Goal: Understand site structure: Grasp the organization and layout of the website

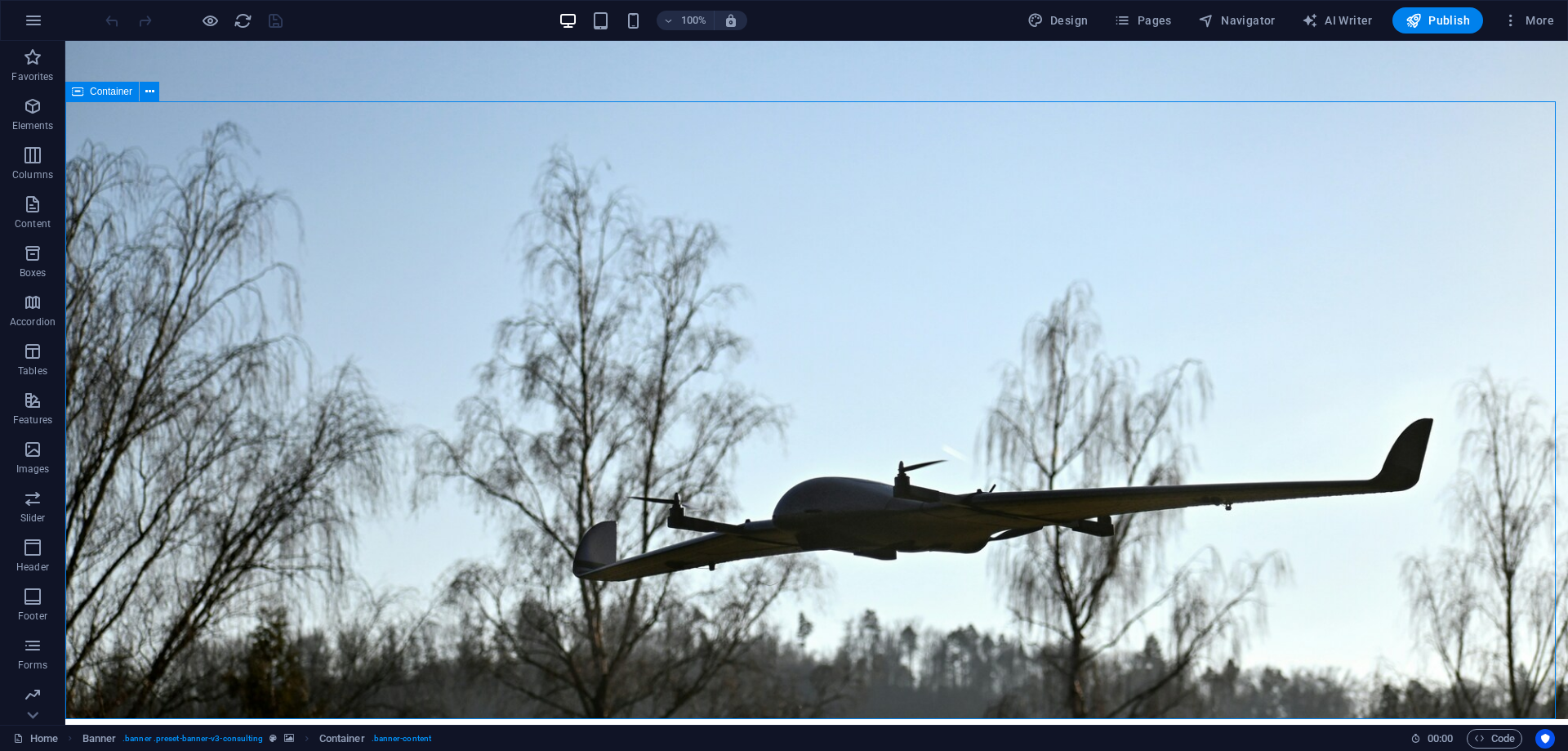
scroll to position [81, 0]
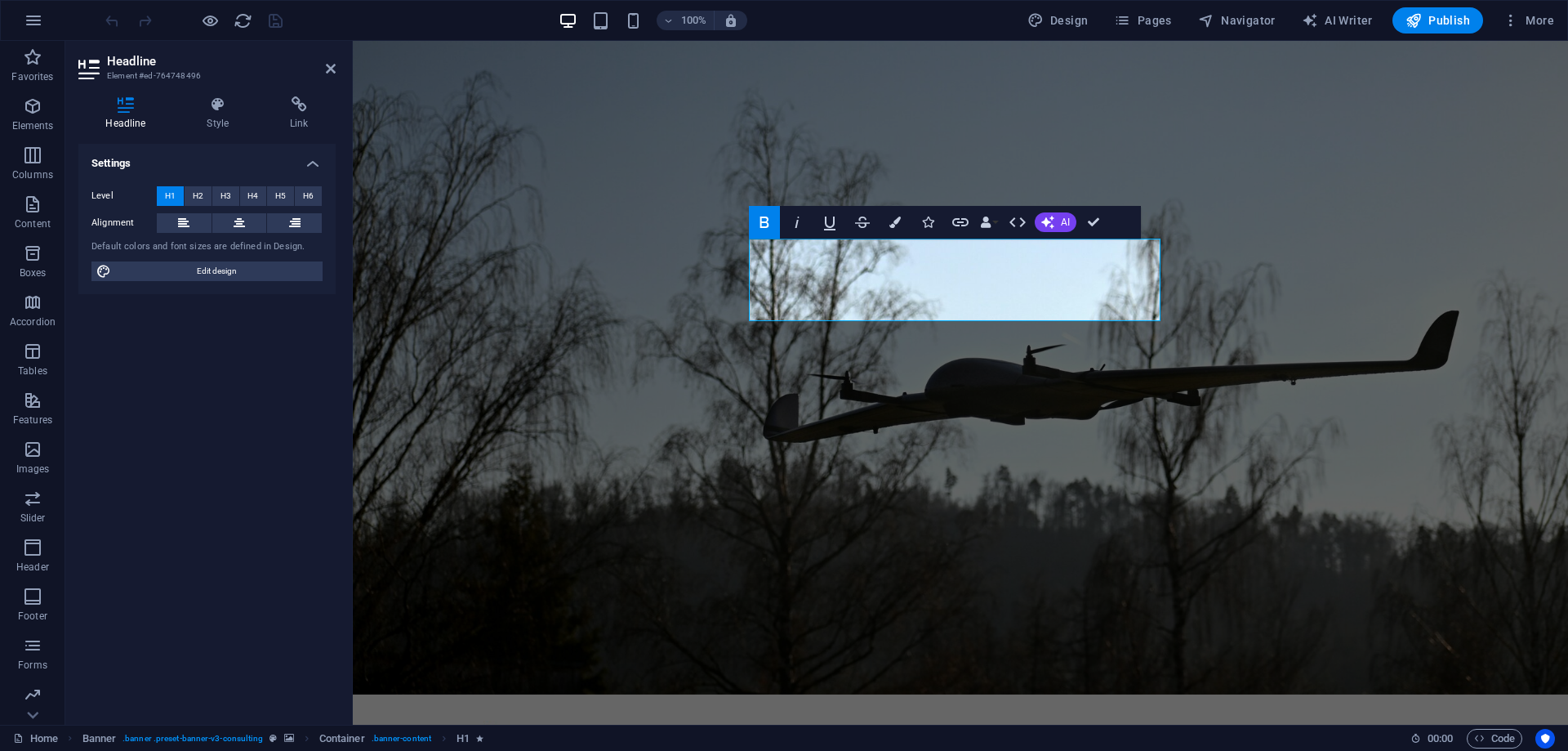
click at [341, 66] on aside "Headline Element #ed-764748496 Headline Style Link Settings Level H1 H2 H3 H4 H…" at bounding box center [209, 383] width 287 height 684
click at [334, 65] on icon at bounding box center [331, 69] width 10 height 13
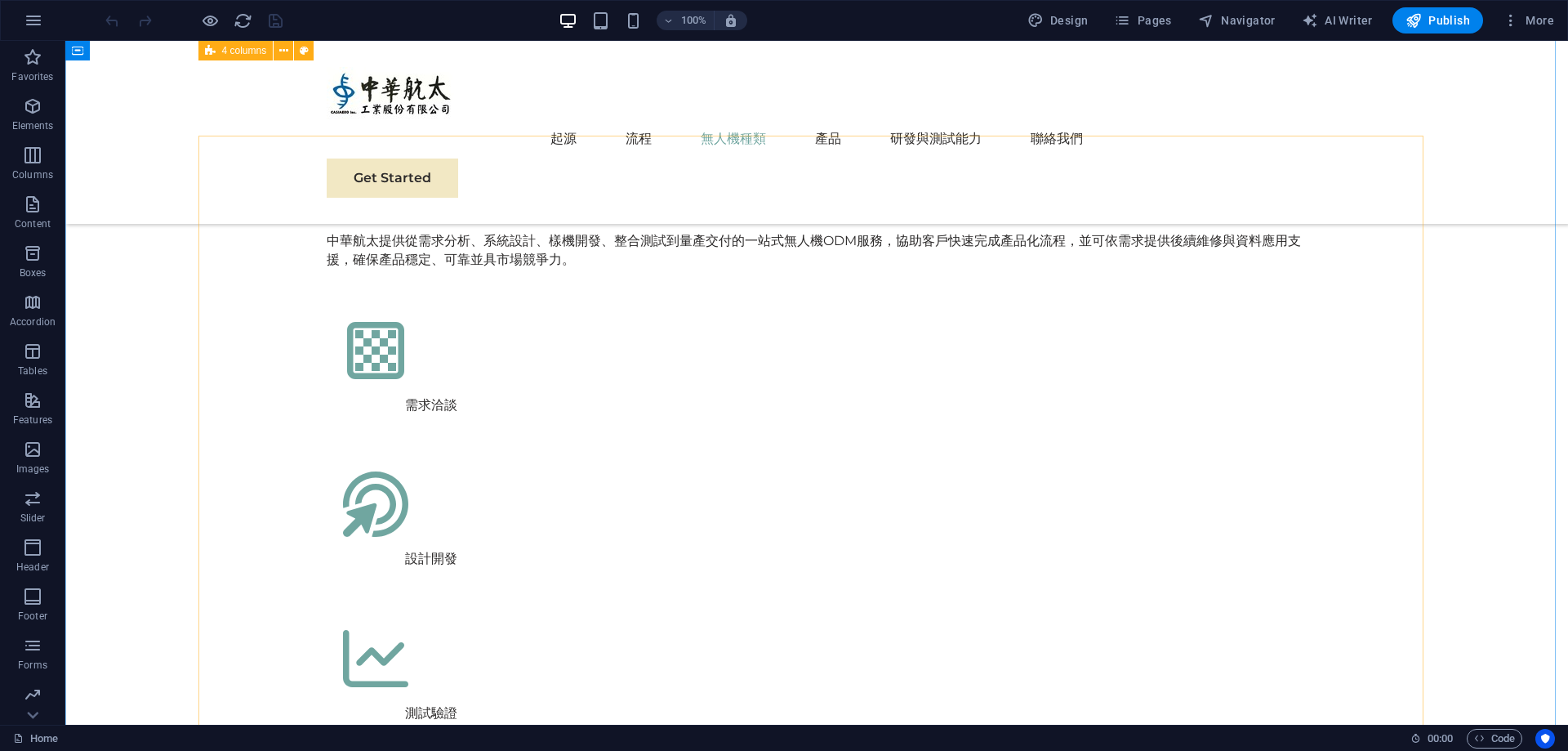
scroll to position [2042, 0]
